Goal: Information Seeking & Learning: Find specific fact

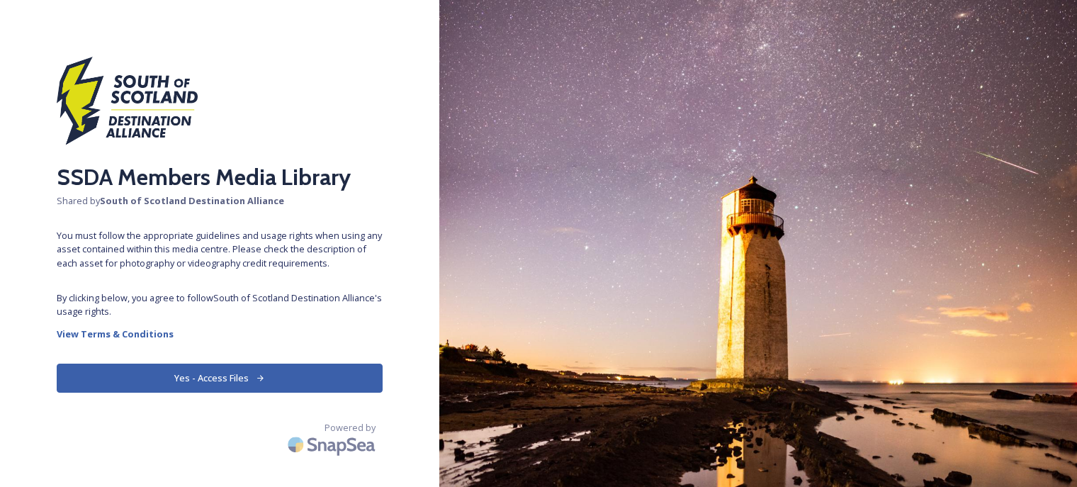
click at [250, 386] on button "Yes - Access Files" at bounding box center [220, 378] width 326 height 29
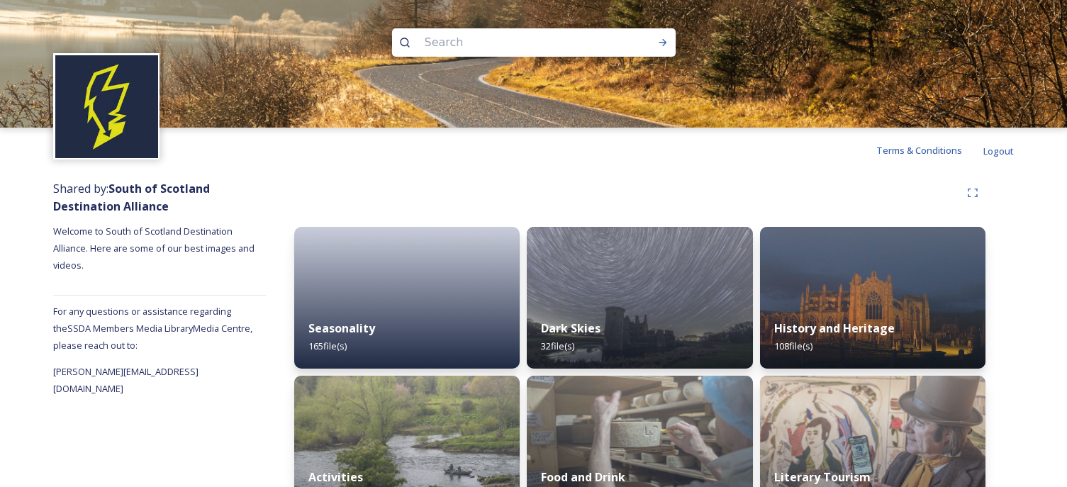
click at [474, 46] on input at bounding box center [515, 42] width 194 height 31
type input "golf course"
click at [665, 43] on icon at bounding box center [663, 42] width 8 height 7
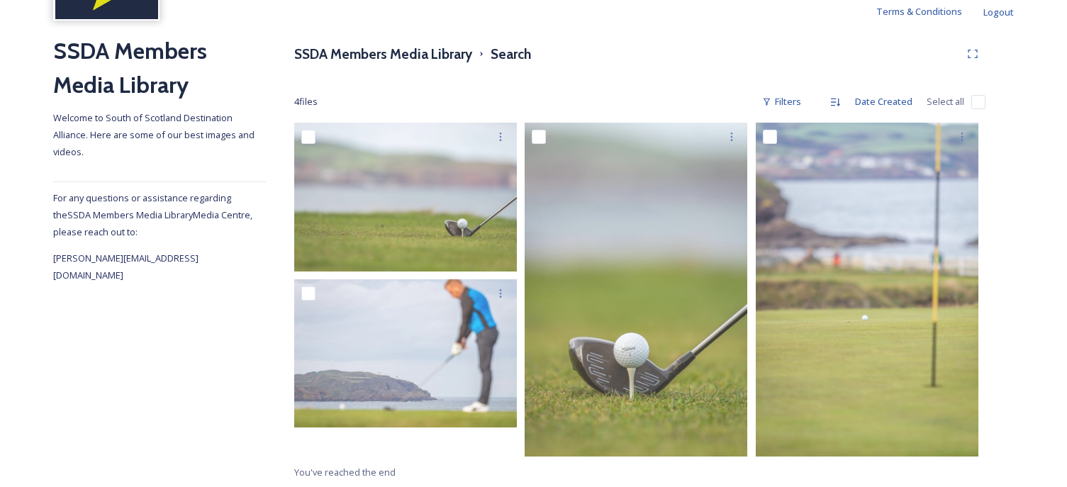
scroll to position [140, 0]
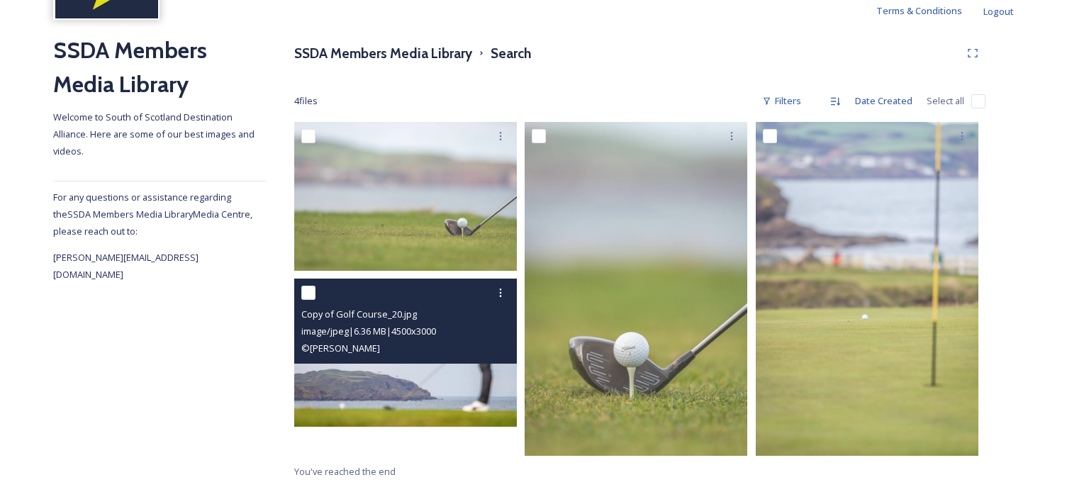
click at [439, 405] on img at bounding box center [405, 352] width 223 height 148
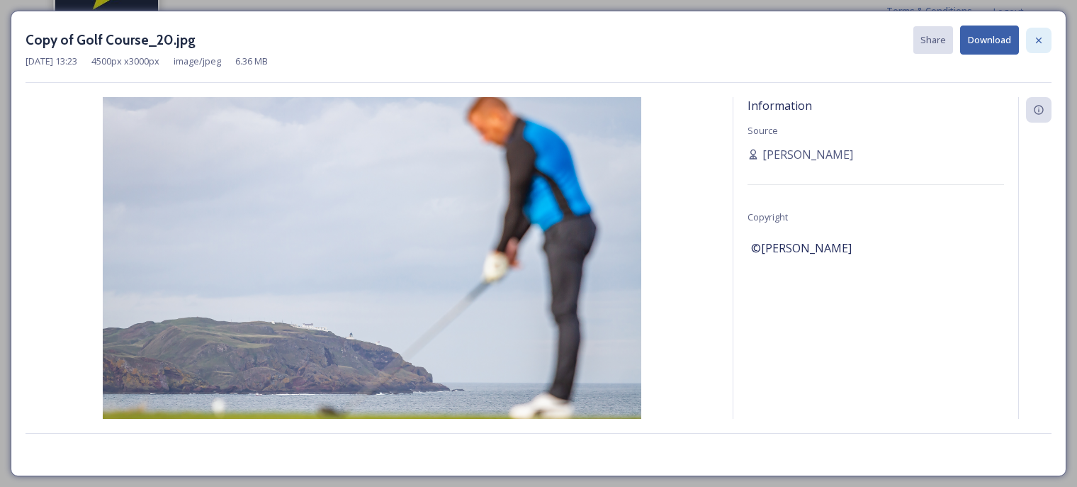
click at [1039, 43] on icon at bounding box center [1039, 40] width 11 height 11
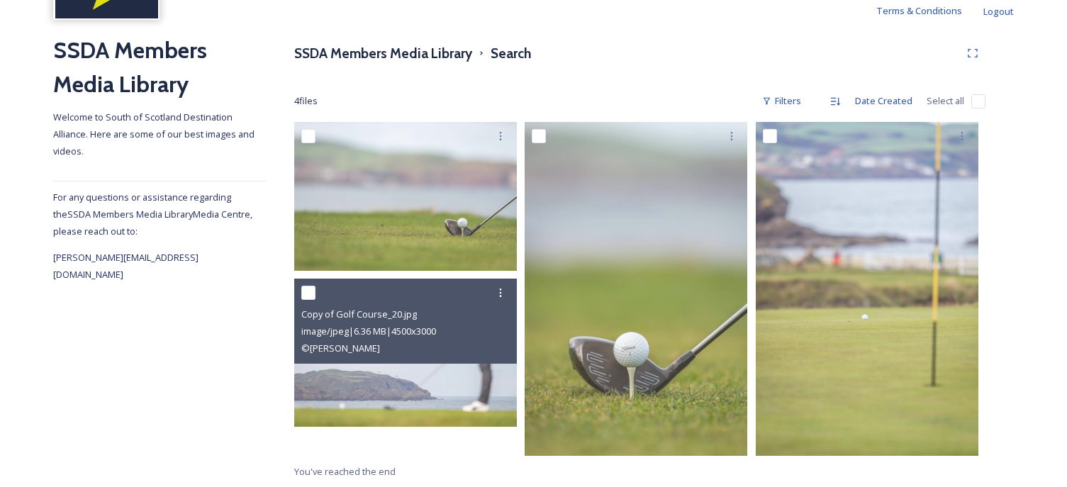
click at [679, 55] on div "SSDA Members Media Library Search" at bounding box center [639, 53] width 691 height 26
